Goal: Task Accomplishment & Management: Complete application form

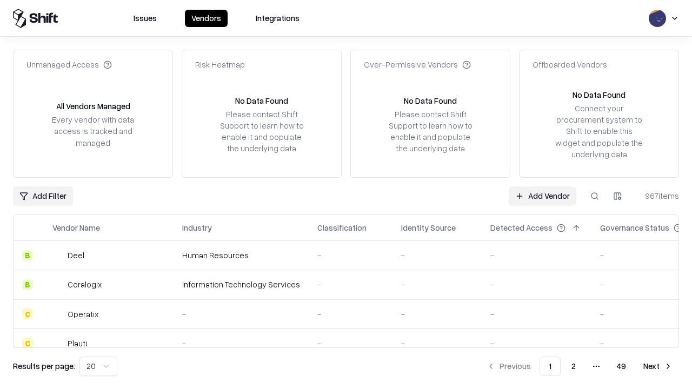
click at [542, 196] on link "Add Vendor" at bounding box center [543, 195] width 68 height 19
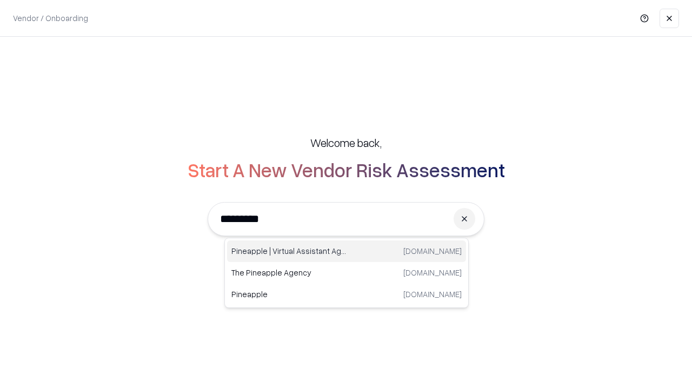
click at [346, 251] on div "Pineapple | Virtual Assistant Agency [DOMAIN_NAME]" at bounding box center [346, 252] width 239 height 22
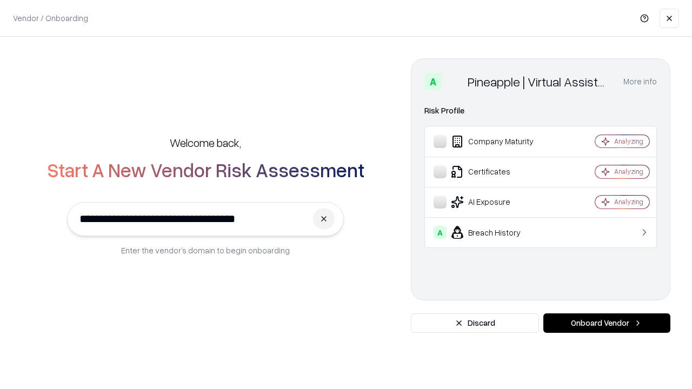
type input "**********"
click at [606, 323] on button "Onboard Vendor" at bounding box center [606, 323] width 127 height 19
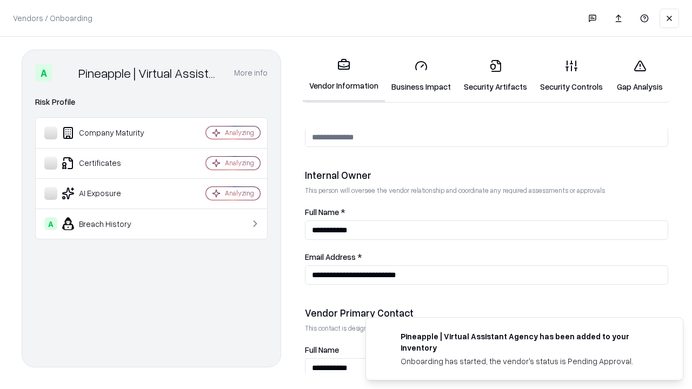
scroll to position [560, 0]
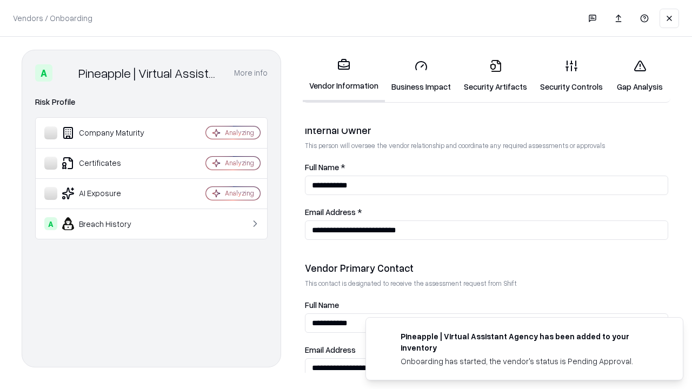
click at [495, 76] on link "Security Artifacts" at bounding box center [495, 76] width 76 height 50
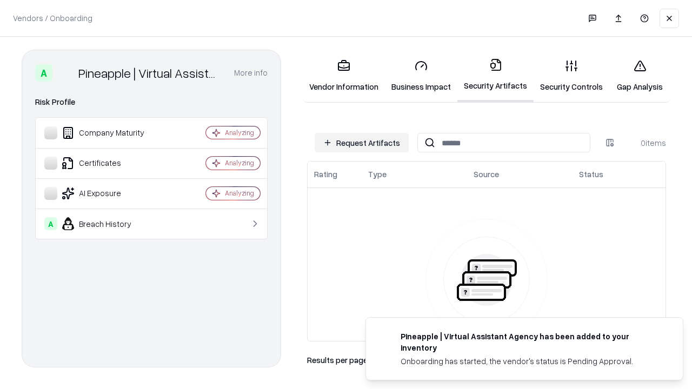
click at [362, 143] on button "Request Artifacts" at bounding box center [362, 142] width 94 height 19
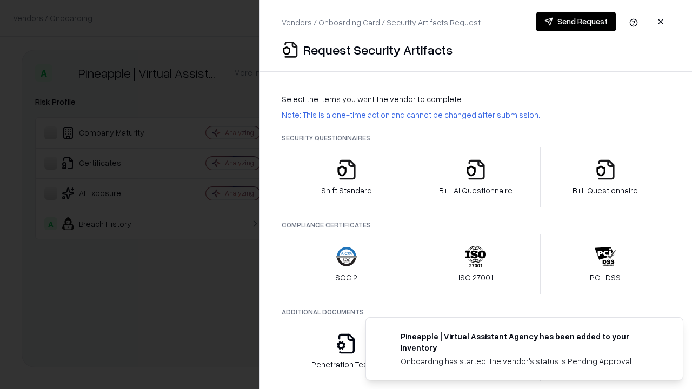
click at [605, 177] on icon "button" at bounding box center [606, 170] width 22 height 22
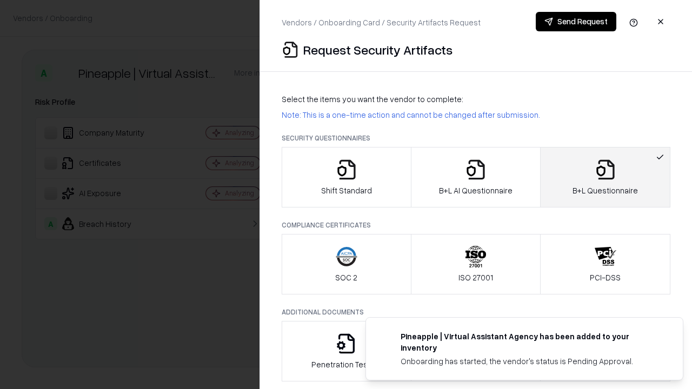
click at [475, 177] on icon "button" at bounding box center [476, 170] width 22 height 22
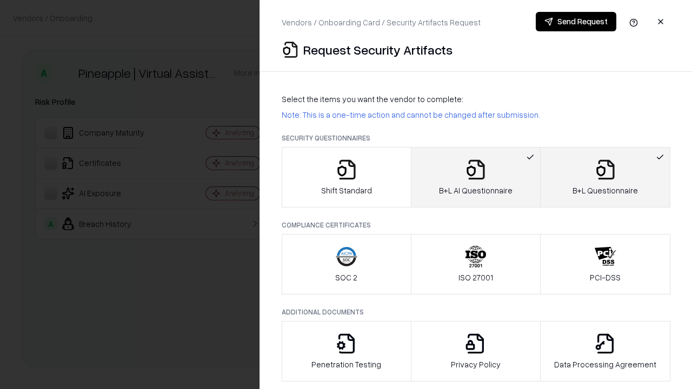
click at [576, 22] on button "Send Request" at bounding box center [576, 21] width 81 height 19
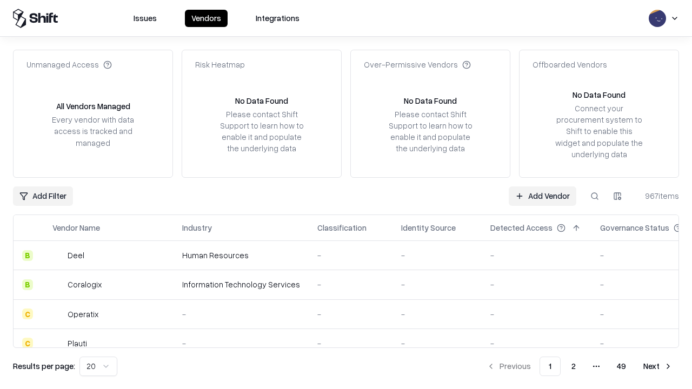
click at [595, 196] on button at bounding box center [594, 195] width 19 height 19
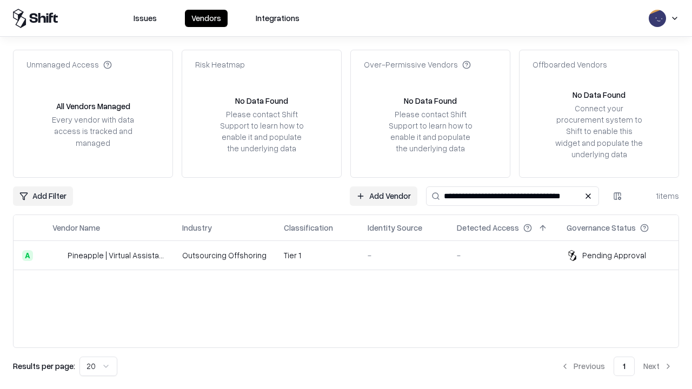
type input "**********"
click at [352, 255] on td "Tier 1" at bounding box center [317, 255] width 84 height 29
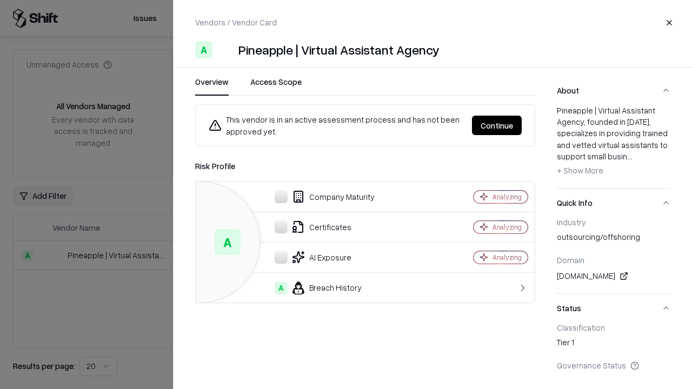
click at [497, 125] on button "Continue" at bounding box center [497, 125] width 50 height 19
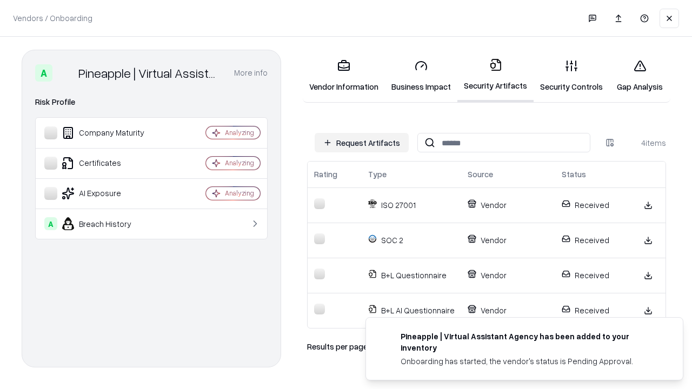
click at [639, 76] on link "Gap Analysis" at bounding box center [639, 76] width 61 height 50
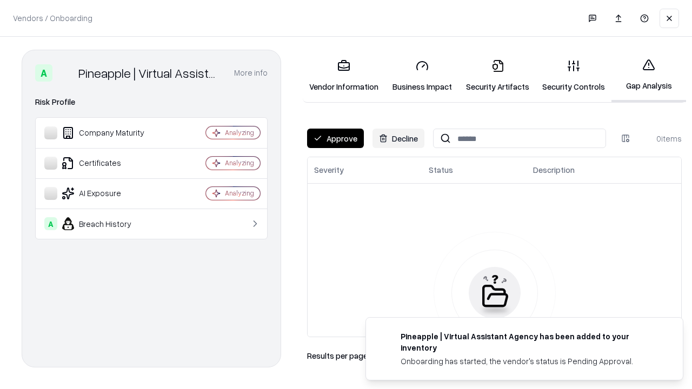
click at [335, 138] on button "Approve" at bounding box center [335, 138] width 57 height 19
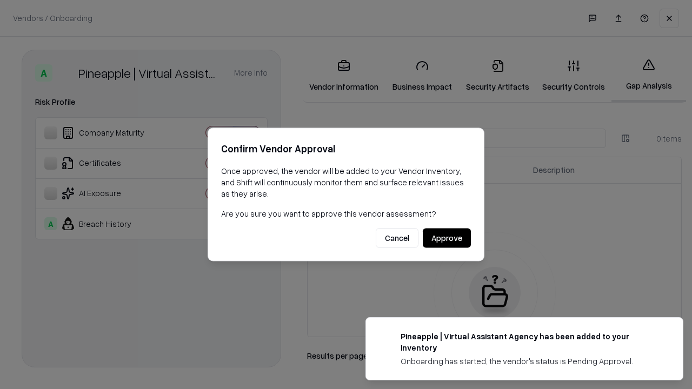
click at [446, 238] on button "Approve" at bounding box center [447, 238] width 48 height 19
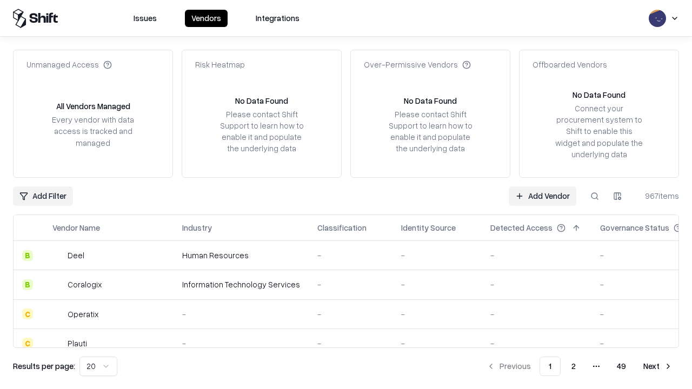
type input "**********"
click at [542, 196] on link "Add Vendor" at bounding box center [543, 195] width 68 height 19
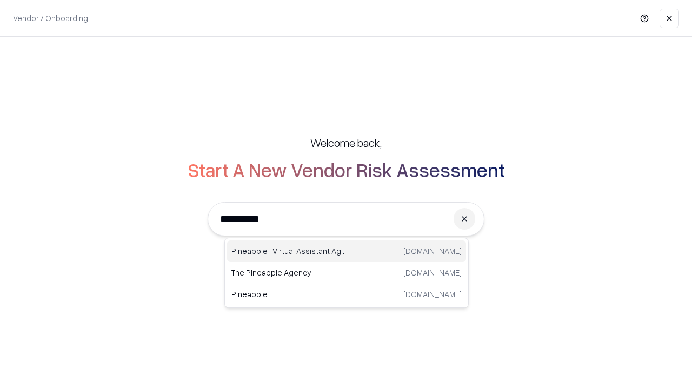
click at [346, 251] on div "Pineapple | Virtual Assistant Agency [DOMAIN_NAME]" at bounding box center [346, 252] width 239 height 22
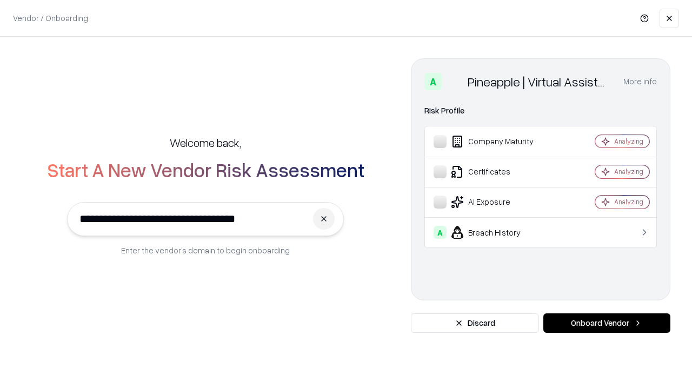
type input "**********"
click at [606, 323] on button "Onboard Vendor" at bounding box center [606, 323] width 127 height 19
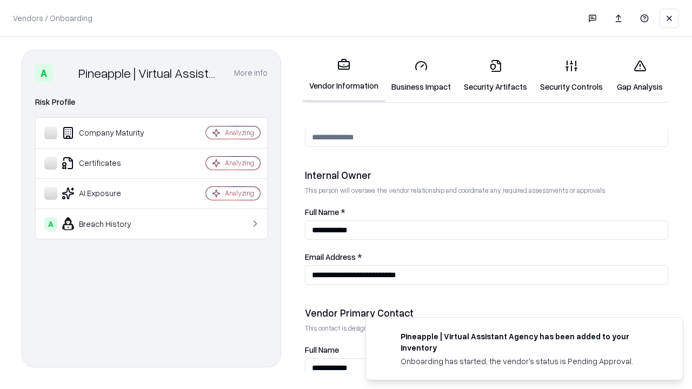
scroll to position [560, 0]
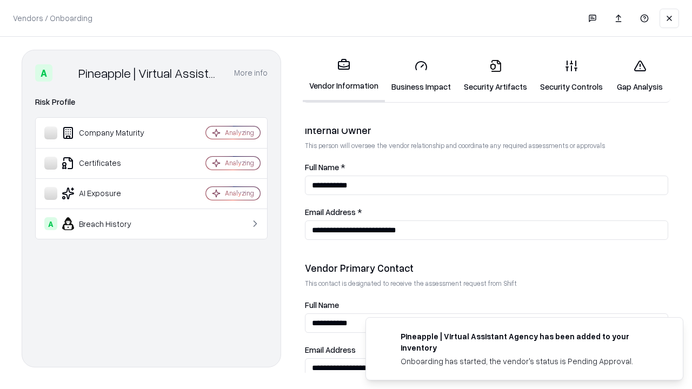
click at [639, 76] on link "Gap Analysis" at bounding box center [639, 76] width 61 height 50
